Goal: Communication & Community: Answer question/provide support

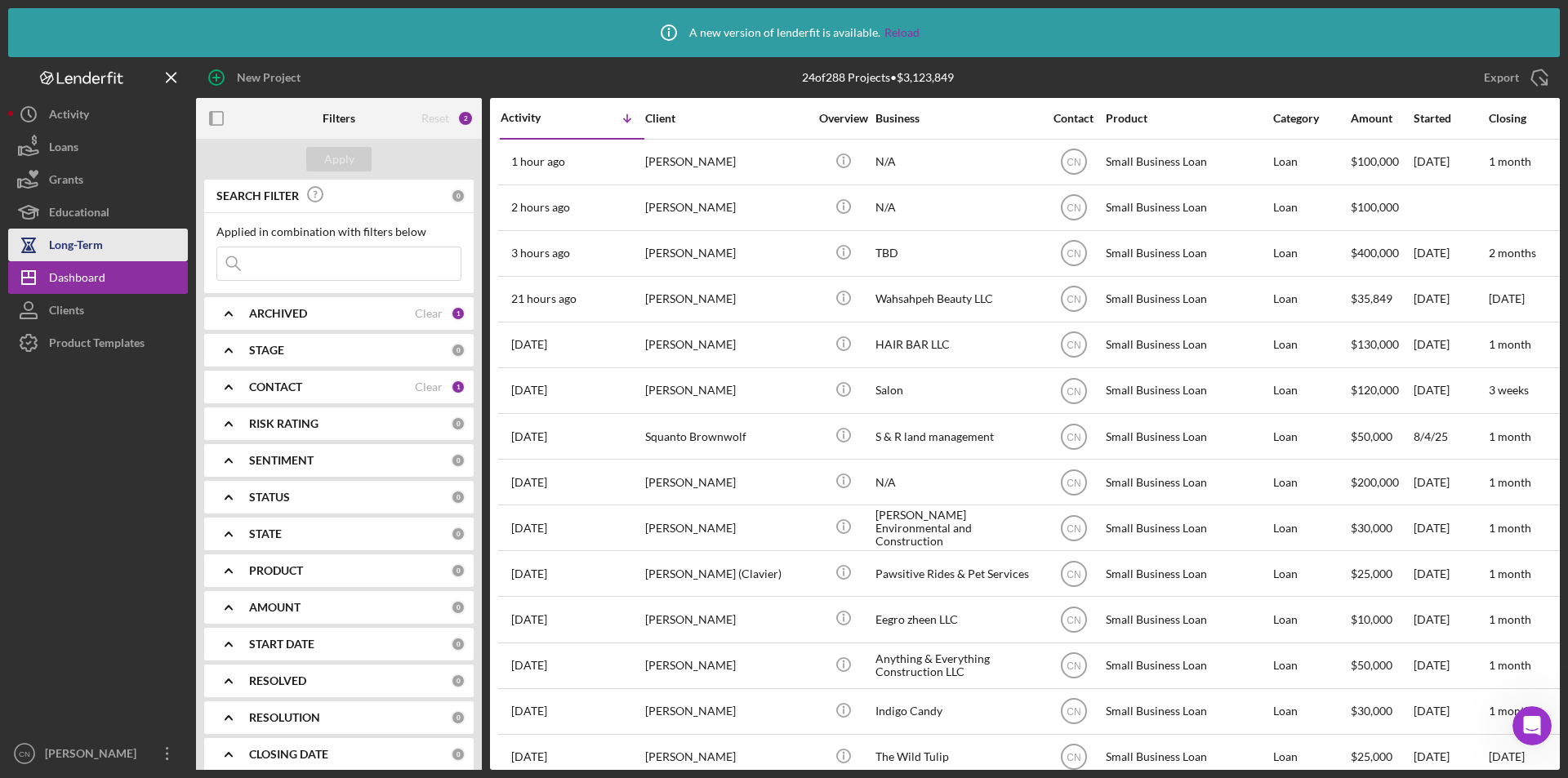
click at [87, 234] on div "Long-Term" at bounding box center [76, 247] width 54 height 36
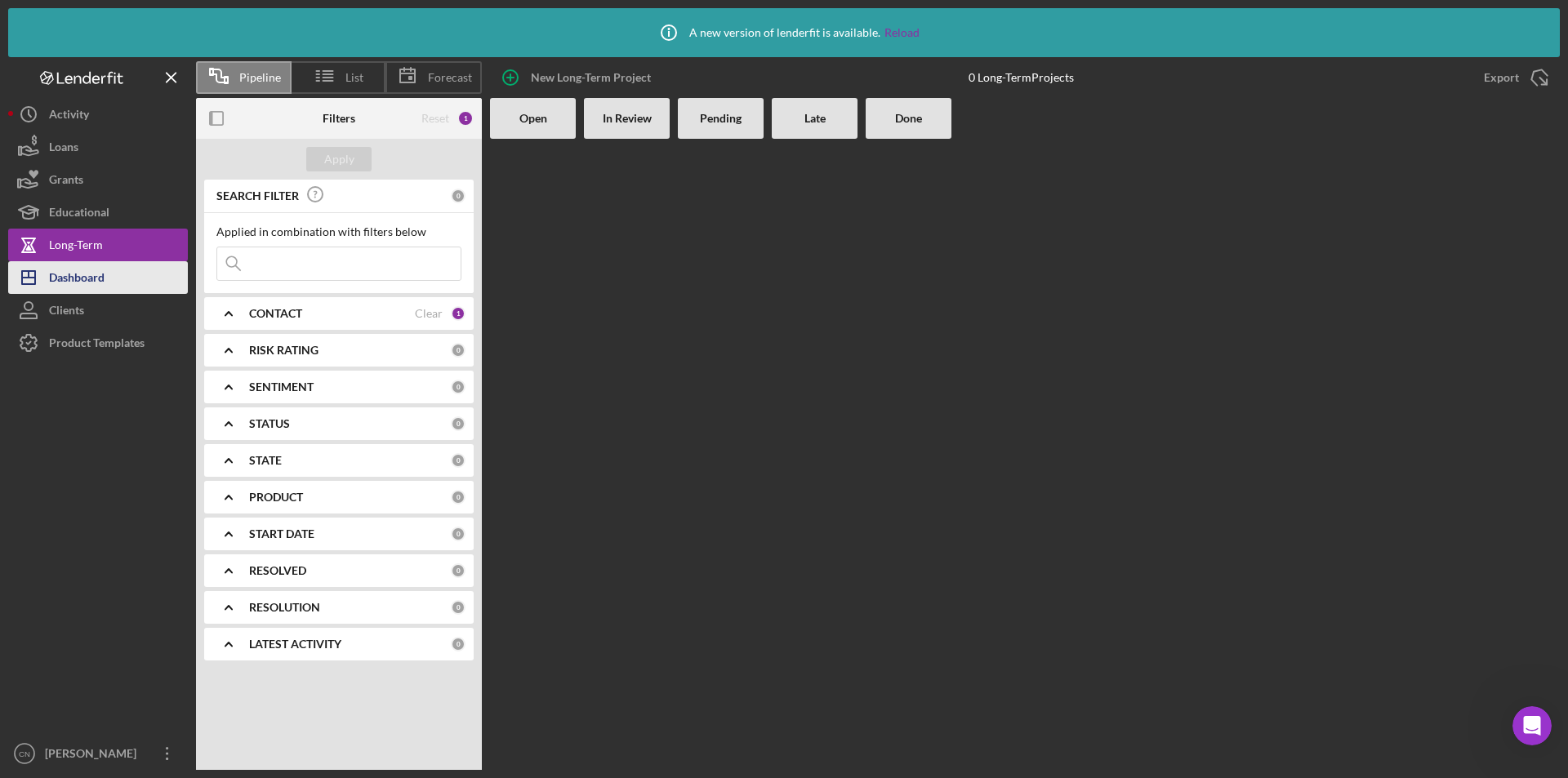
click at [69, 277] on div "Dashboard" at bounding box center [76, 279] width 55 height 36
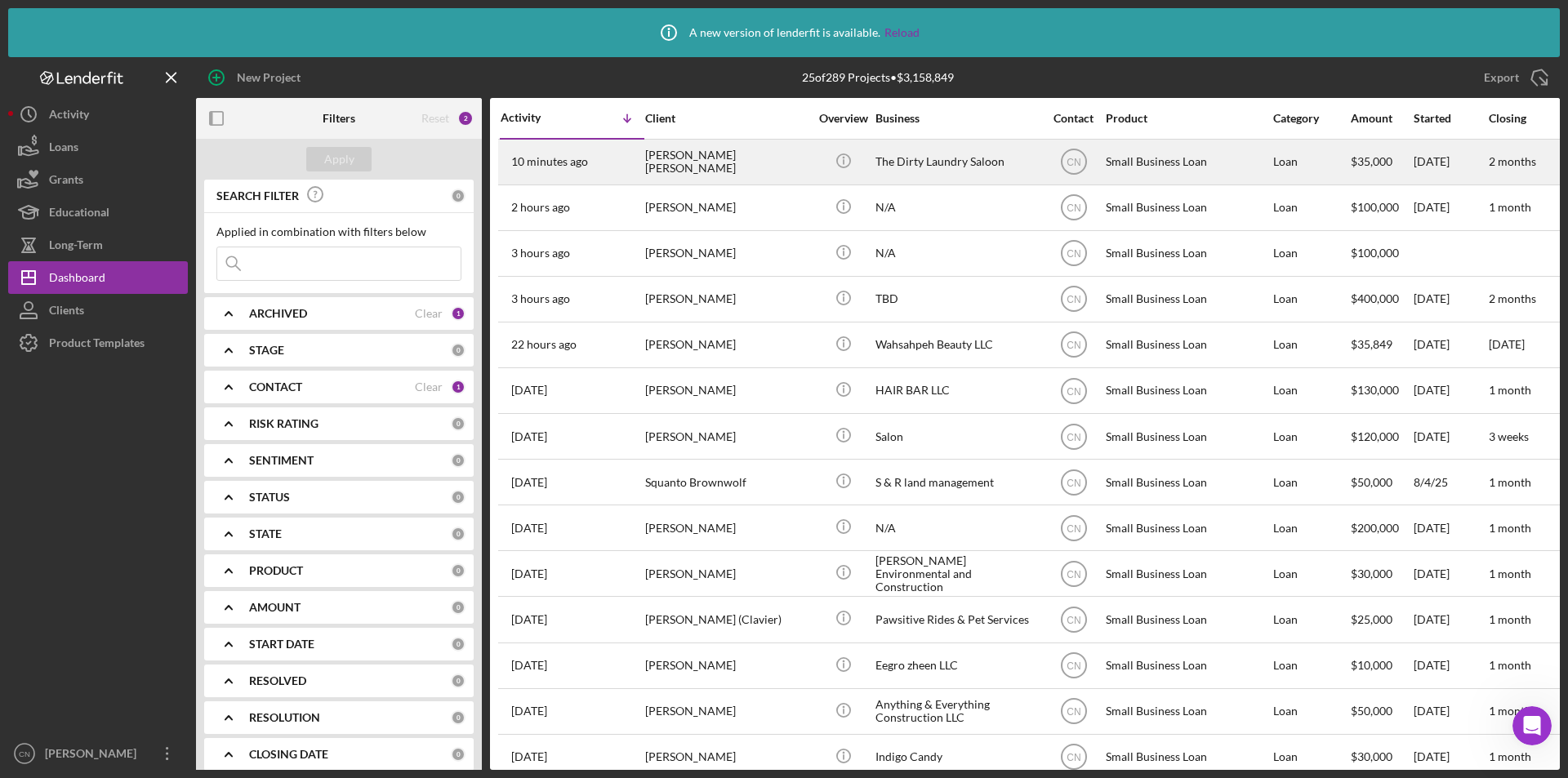
click at [683, 158] on div "[PERSON_NAME] [PERSON_NAME]" at bounding box center [726, 162] width 164 height 43
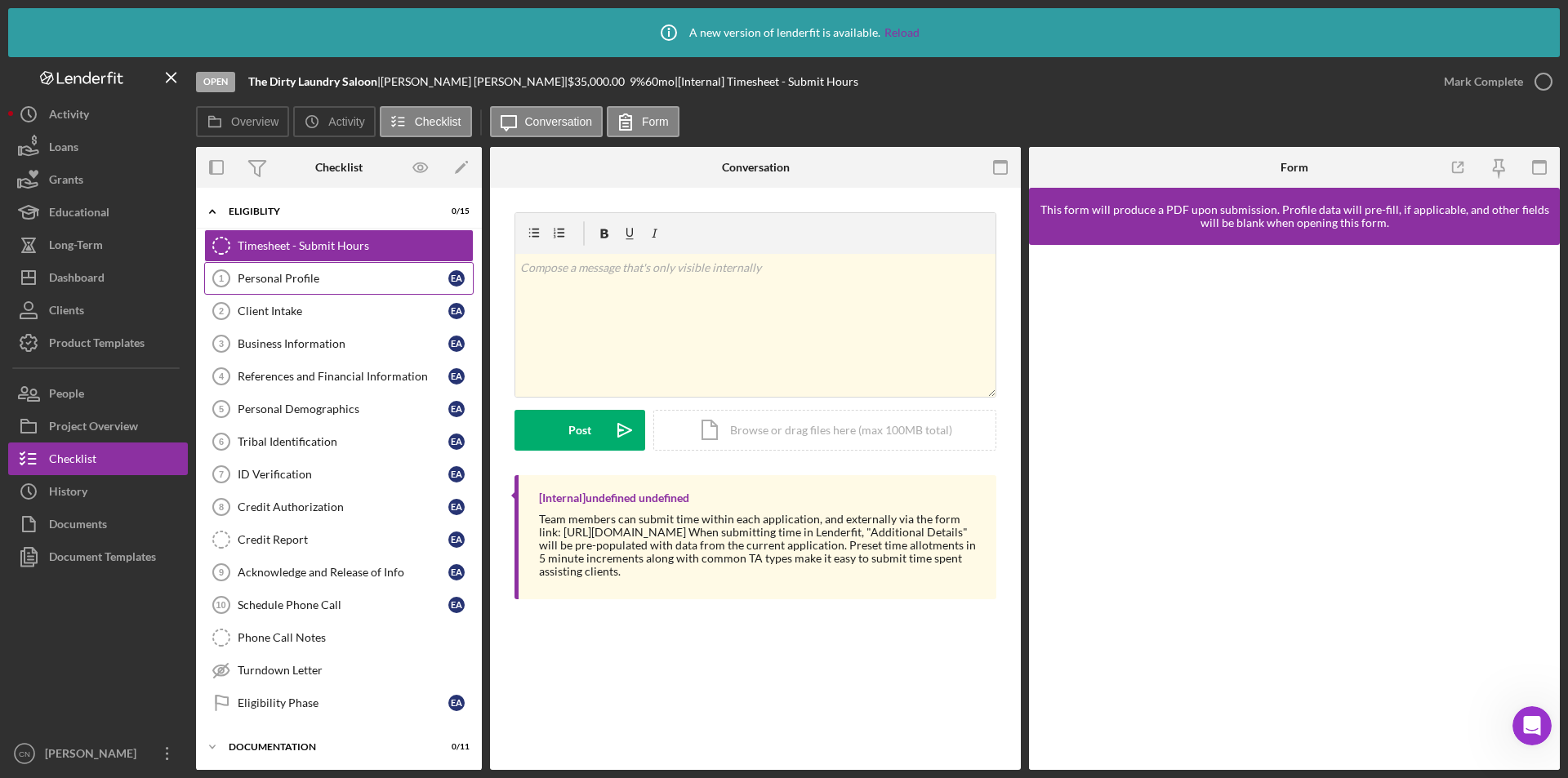
click at [291, 284] on div "Personal Profile" at bounding box center [342, 278] width 210 height 13
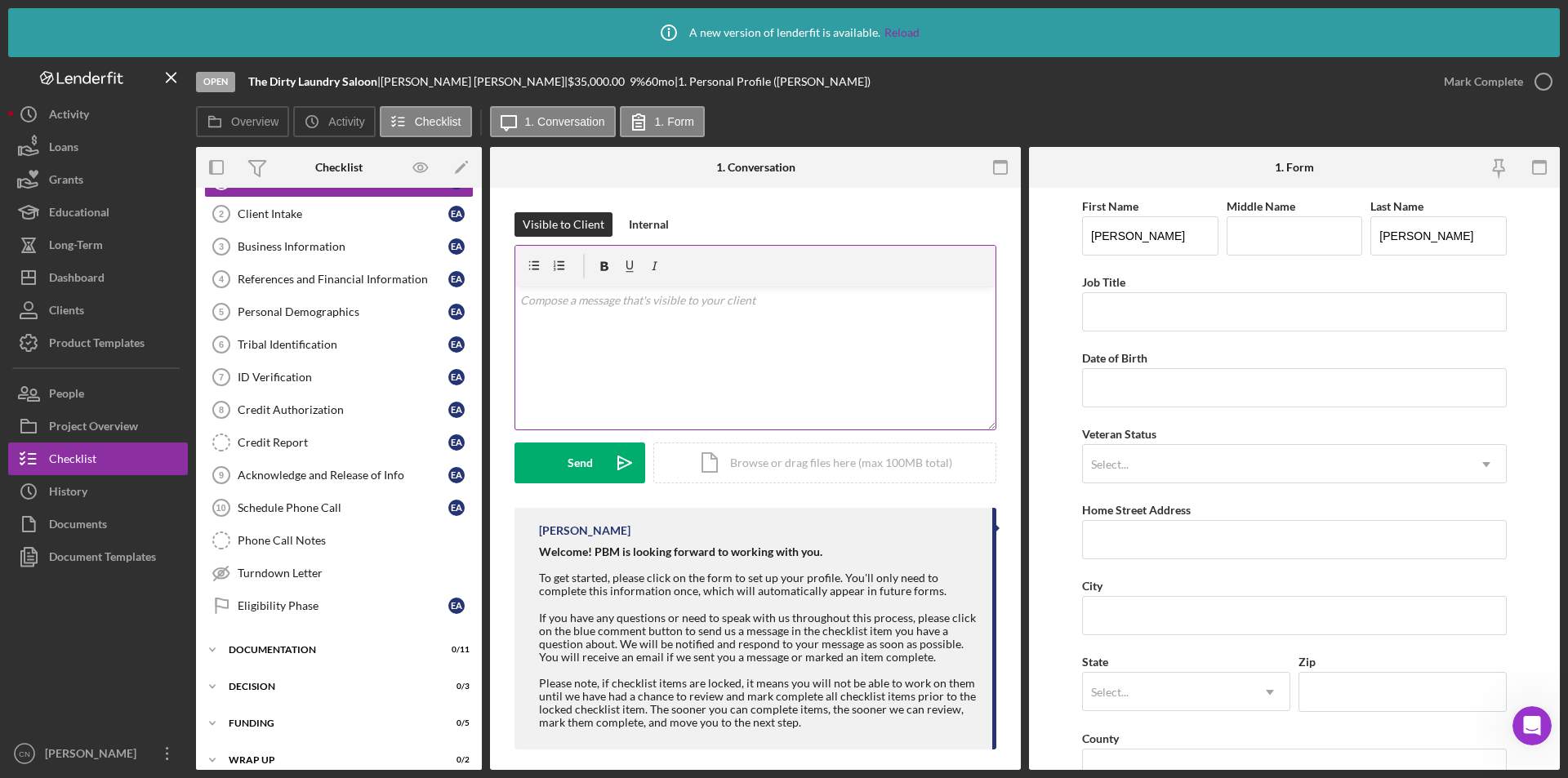
scroll to position [113, 0]
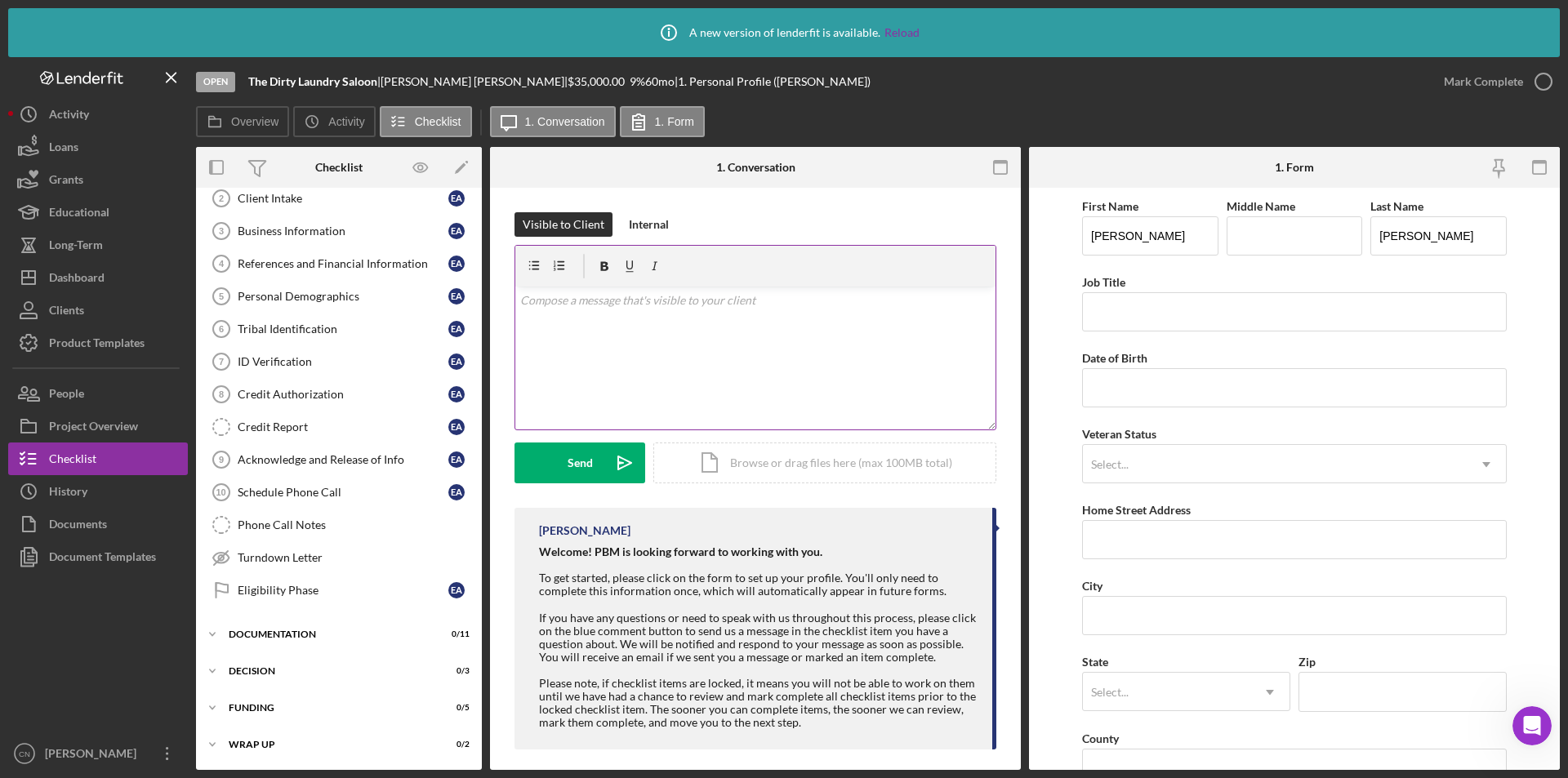
click at [664, 294] on p at bounding box center [756, 300] width 471 height 18
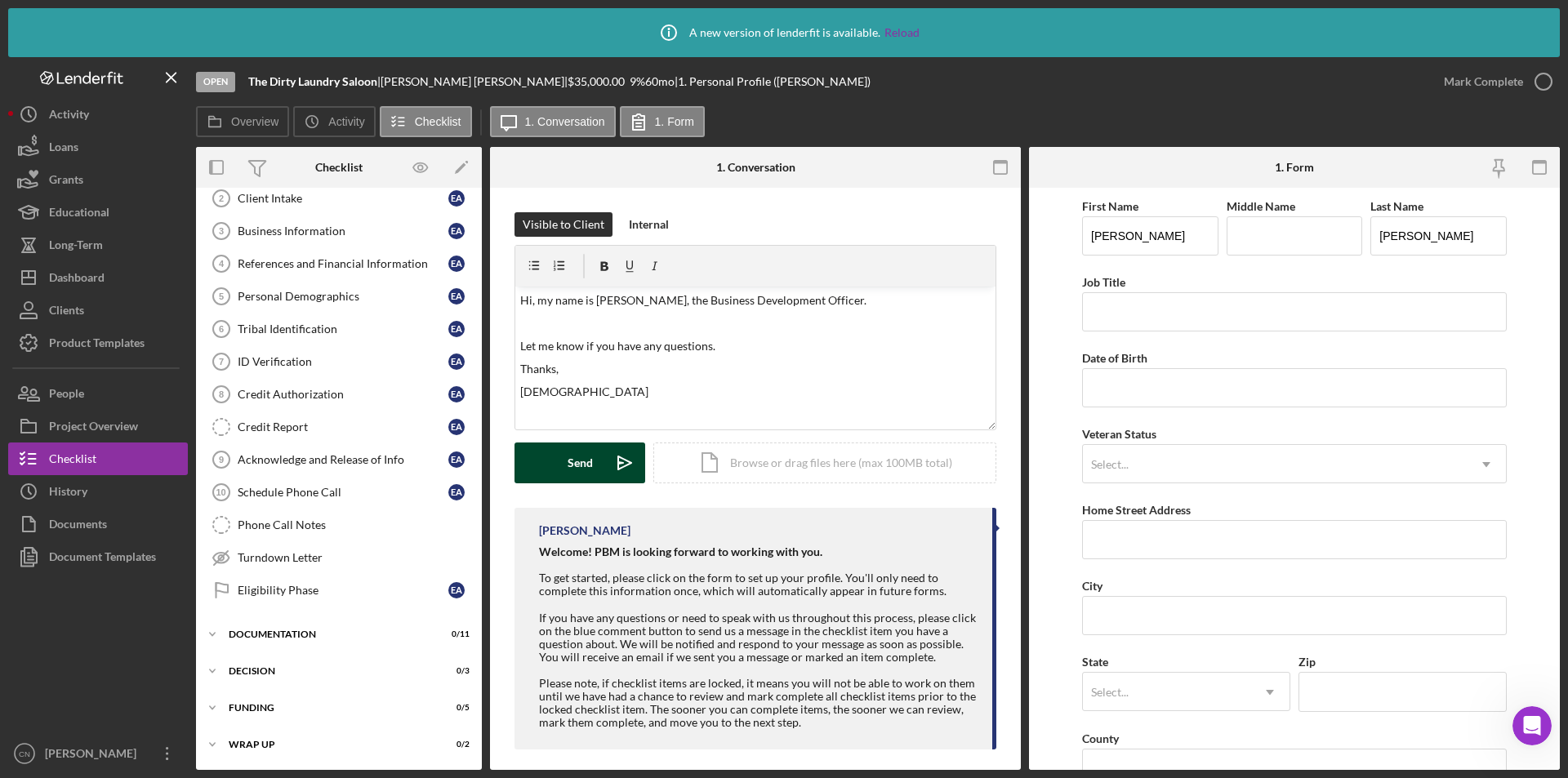
click at [573, 463] on div "Send" at bounding box center [579, 463] width 25 height 41
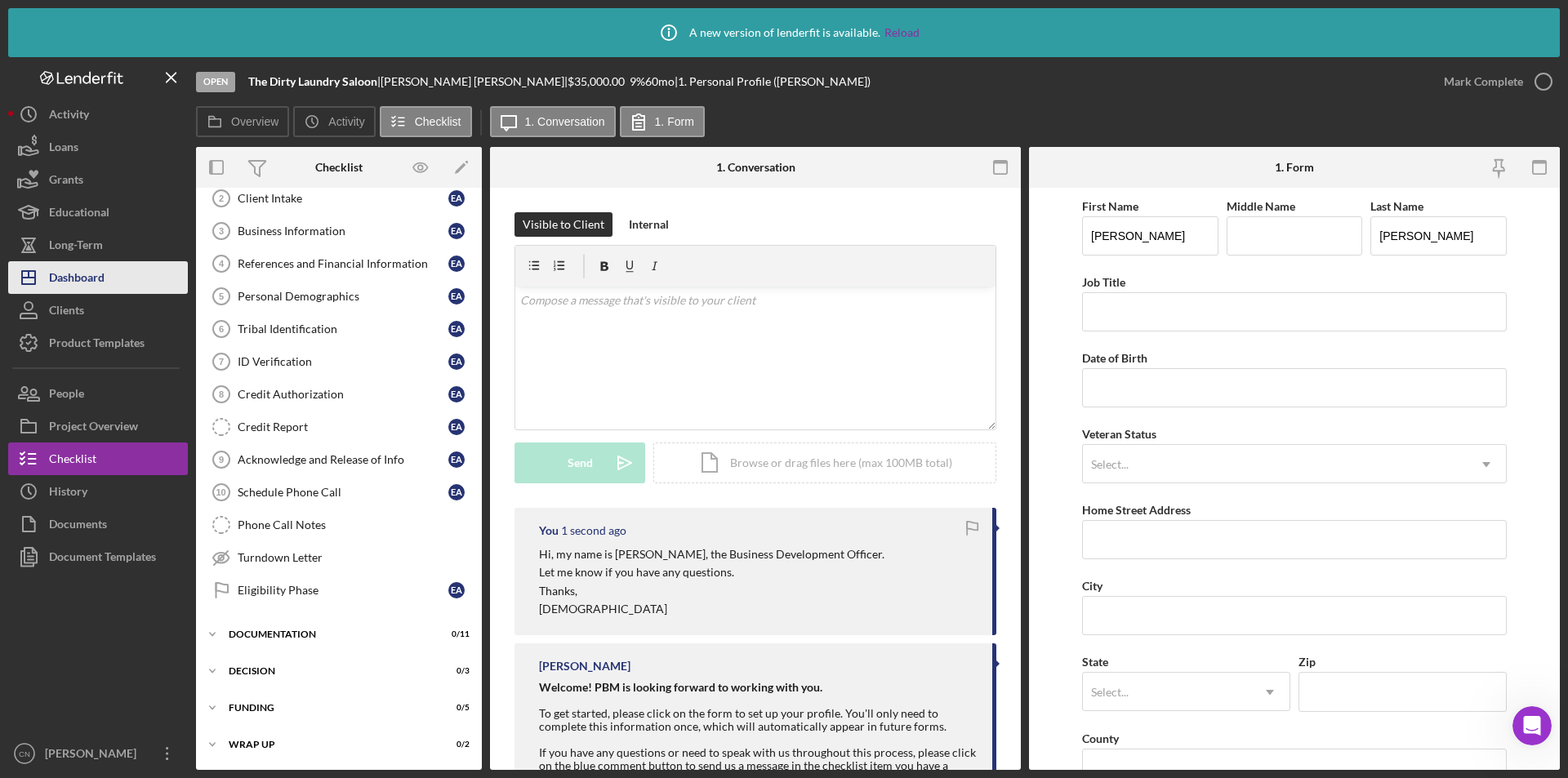
click at [78, 273] on div "Dashboard" at bounding box center [76, 279] width 55 height 36
